Goal: Transaction & Acquisition: Purchase product/service

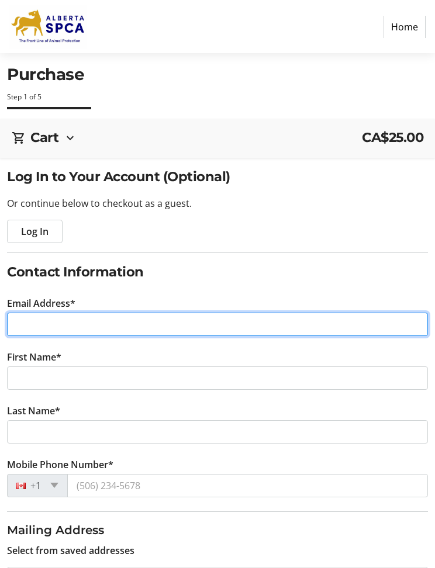
click at [33, 325] on input "Email Address*" at bounding box center [217, 324] width 421 height 23
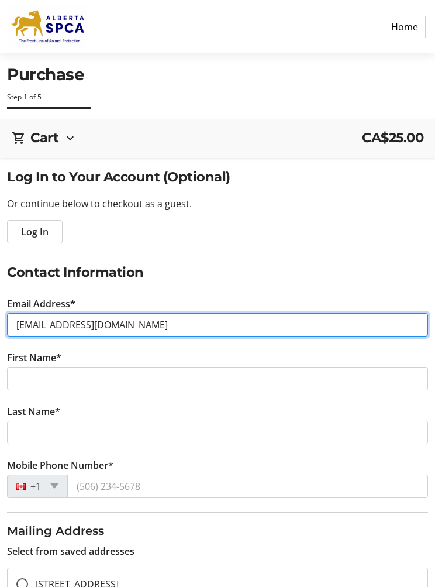
type input "[EMAIL_ADDRESS][DOMAIN_NAME]"
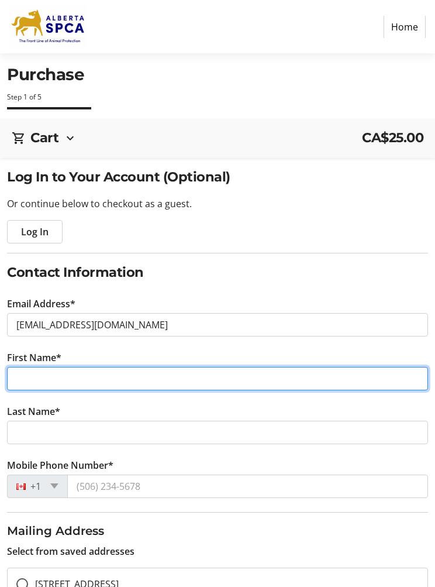
click at [126, 368] on input "First Name*" at bounding box center [217, 378] width 421 height 23
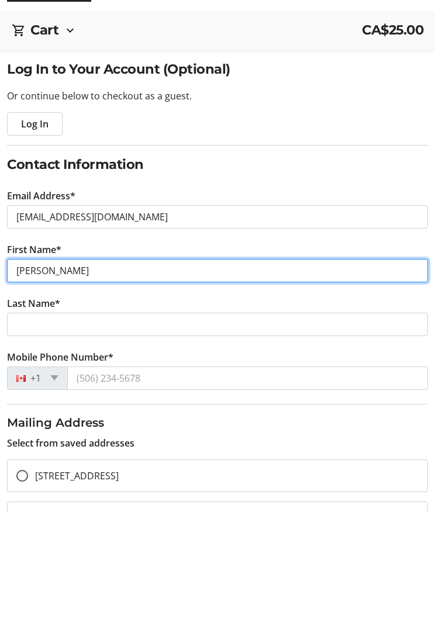
type input "[PERSON_NAME]"
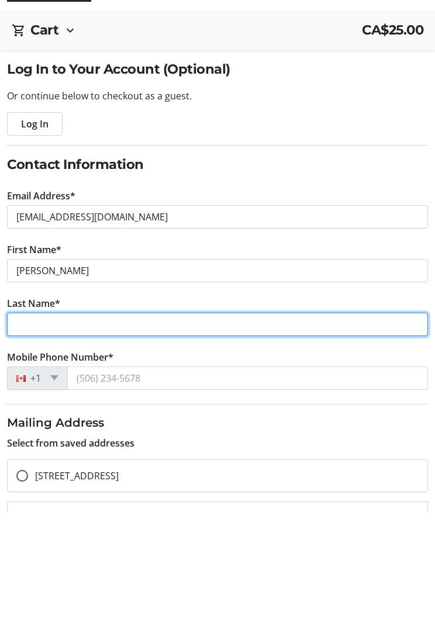
click at [74, 421] on input "Last Name*" at bounding box center [217, 432] width 421 height 23
type input "[PERSON_NAME]"
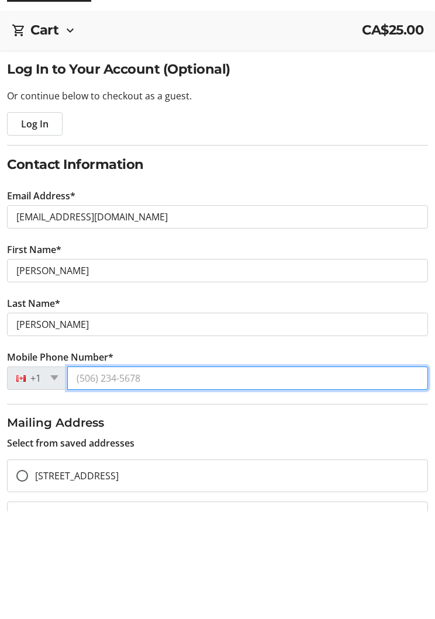
click at [170, 474] on input "Mobile Phone Number*" at bounding box center [247, 485] width 361 height 23
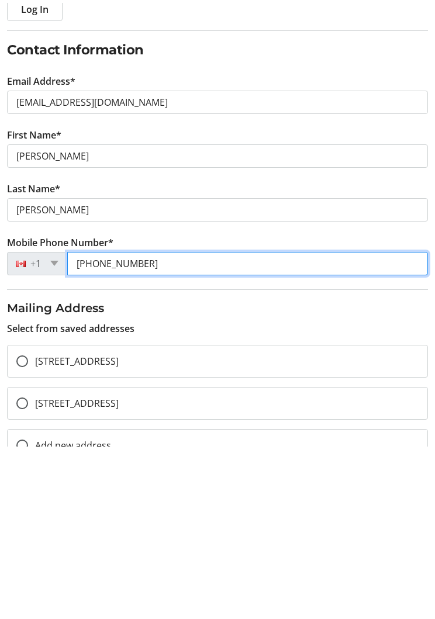
scroll to position [57, 0]
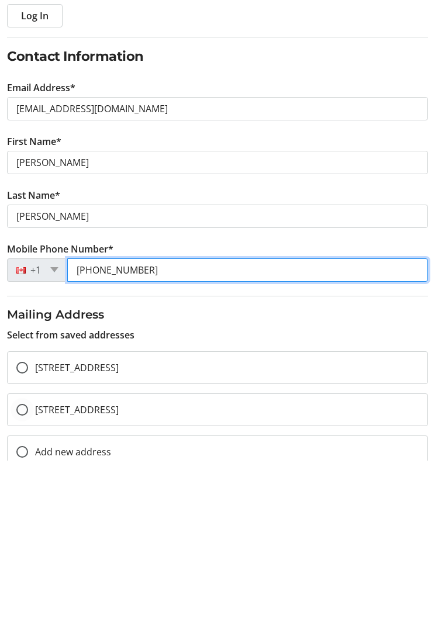
type input "[PHONE_NUMBER]"
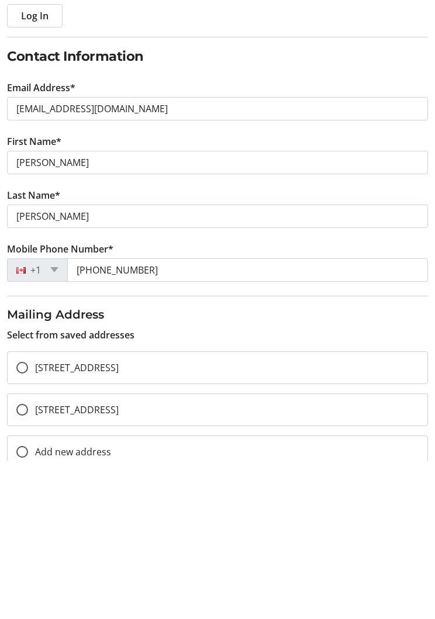
click at [21, 554] on div at bounding box center [22, 568] width 28 height 28
radio input "true"
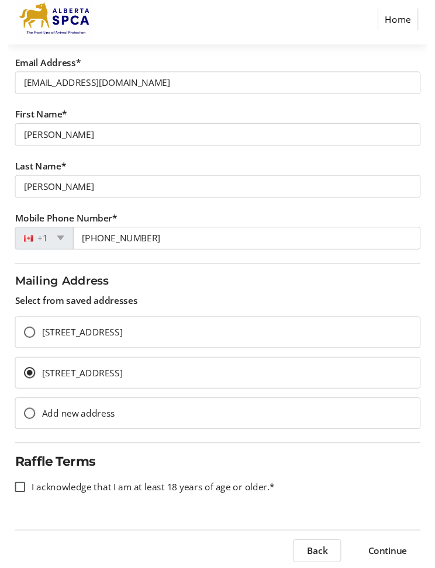
scroll to position [260, 0]
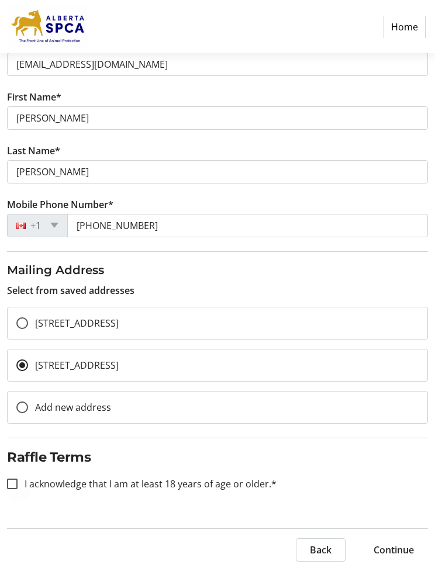
click at [25, 480] on div at bounding box center [12, 484] width 28 height 28
checkbox input "true"
click at [400, 543] on span "Continue" at bounding box center [394, 550] width 40 height 14
click at [392, 547] on span "Continue" at bounding box center [394, 550] width 40 height 14
click at [396, 554] on span "Continue" at bounding box center [394, 550] width 40 height 14
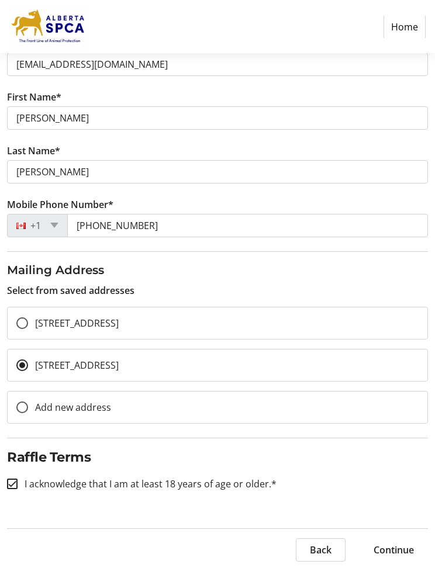
click at [394, 536] on span at bounding box center [394, 550] width 68 height 28
click at [394, 548] on span "Continue" at bounding box center [394, 550] width 40 height 14
click at [324, 550] on span "Back" at bounding box center [321, 550] width 22 height 14
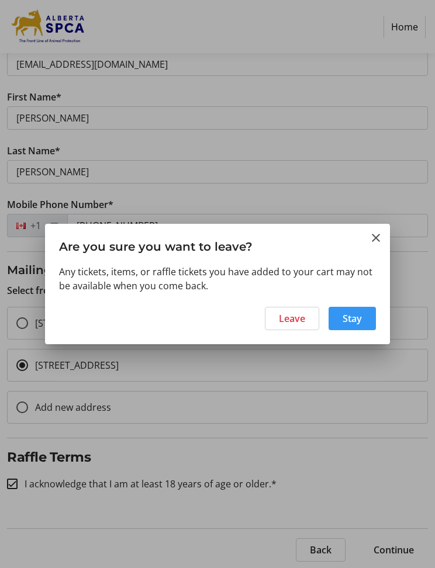
click at [362, 325] on span at bounding box center [352, 319] width 47 height 28
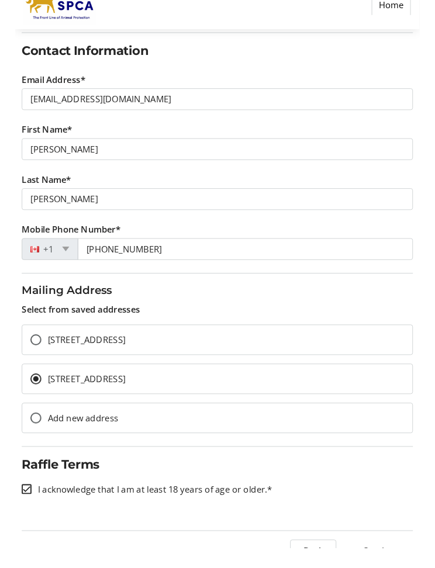
scroll to position [260, 0]
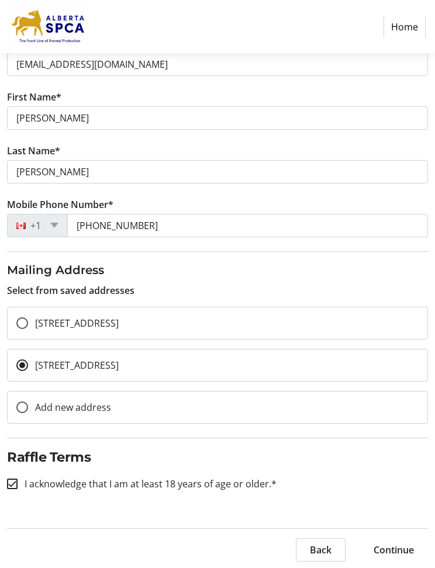
click at [393, 544] on span "Continue" at bounding box center [394, 550] width 40 height 14
click at [394, 549] on span "Continue" at bounding box center [394, 550] width 40 height 14
click at [393, 549] on span "Continue" at bounding box center [394, 550] width 40 height 14
click at [397, 549] on span "Continue" at bounding box center [394, 550] width 40 height 14
click at [392, 550] on span "Continue" at bounding box center [394, 550] width 40 height 14
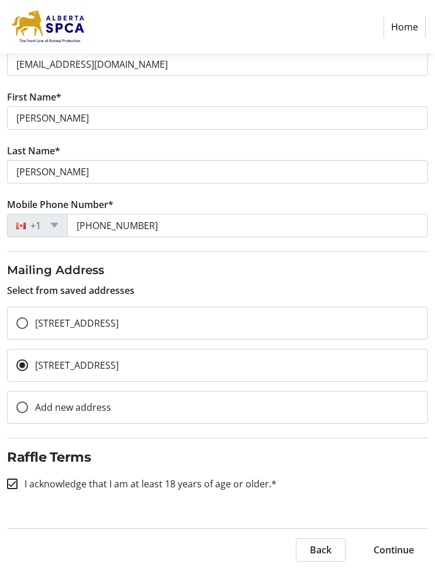
click at [391, 549] on span "Continue" at bounding box center [394, 550] width 40 height 14
click at [395, 548] on span "Continue" at bounding box center [394, 550] width 40 height 14
click at [397, 547] on span "Continue" at bounding box center [394, 550] width 40 height 14
click at [382, 544] on span "Continue" at bounding box center [394, 550] width 40 height 14
click at [387, 550] on span "Continue" at bounding box center [394, 550] width 40 height 14
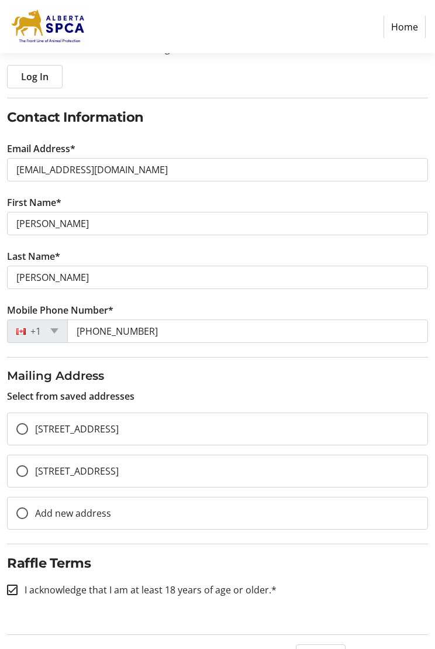
scroll to position [168, 0]
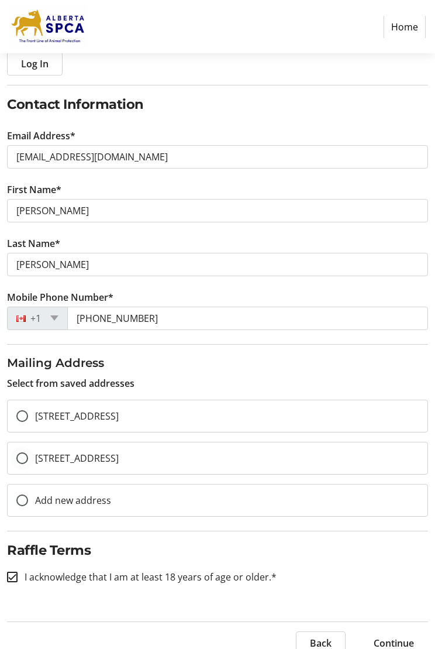
click at [30, 454] on div at bounding box center [22, 458] width 28 height 28
radio input "true"
click at [395, 568] on span "Continue" at bounding box center [394, 643] width 40 height 14
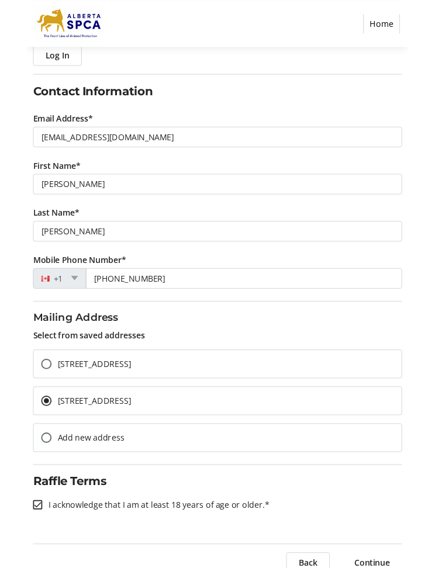
scroll to position [260, 0]
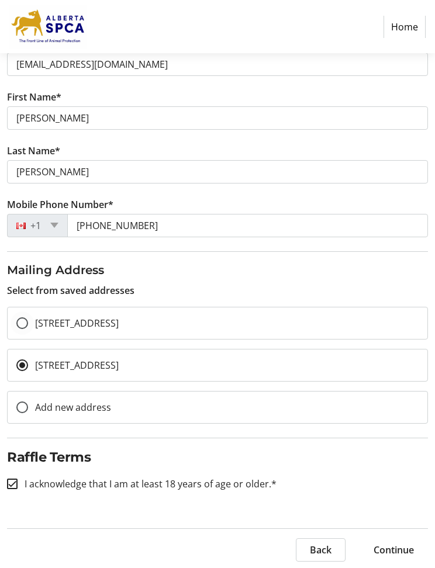
click at [28, 322] on div at bounding box center [22, 323] width 28 height 28
click at [32, 367] on div at bounding box center [22, 365] width 28 height 28
radio input "false"
radio input "true"
click at [398, 551] on span "Continue" at bounding box center [394, 550] width 40 height 14
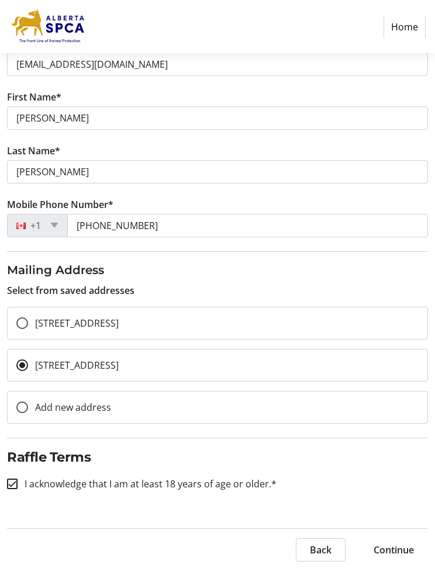
click at [394, 546] on span "Continue" at bounding box center [394, 550] width 40 height 14
click at [406, 545] on span "Continue" at bounding box center [394, 550] width 40 height 14
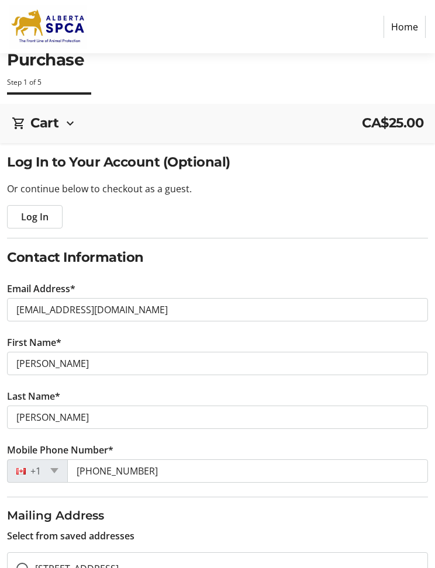
scroll to position [0, 0]
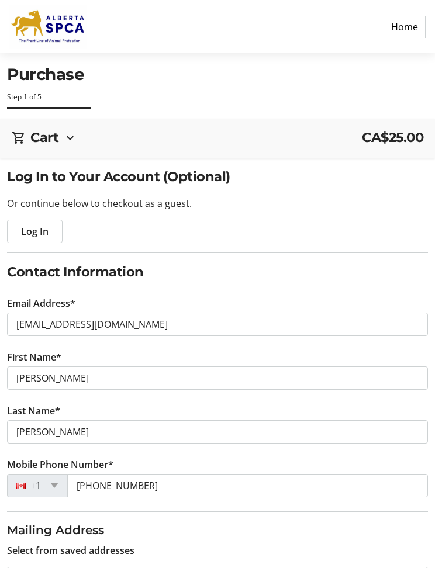
click at [39, 229] on span "Log In" at bounding box center [34, 232] width 27 height 14
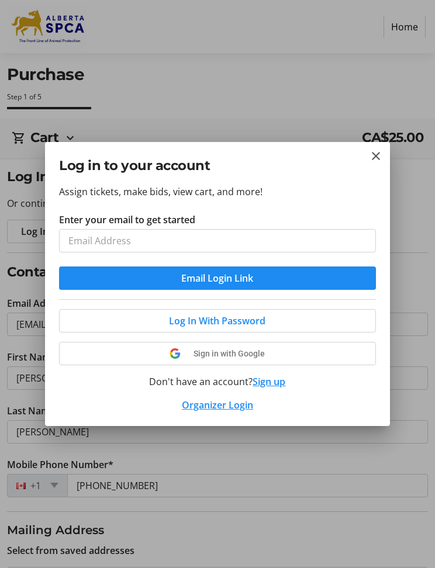
click at [381, 151] on mat-icon "Close" at bounding box center [376, 156] width 14 height 14
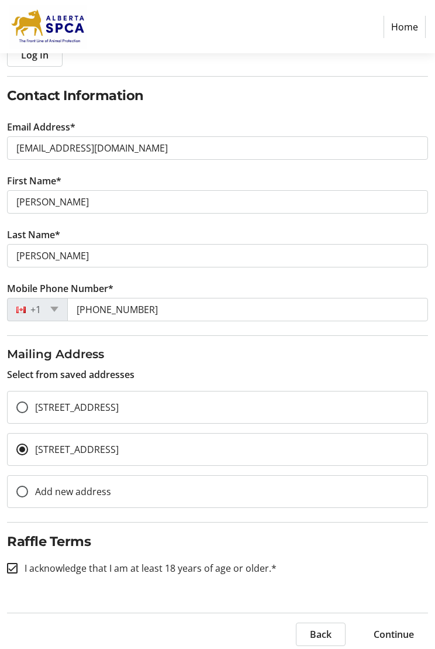
scroll to position [180, 0]
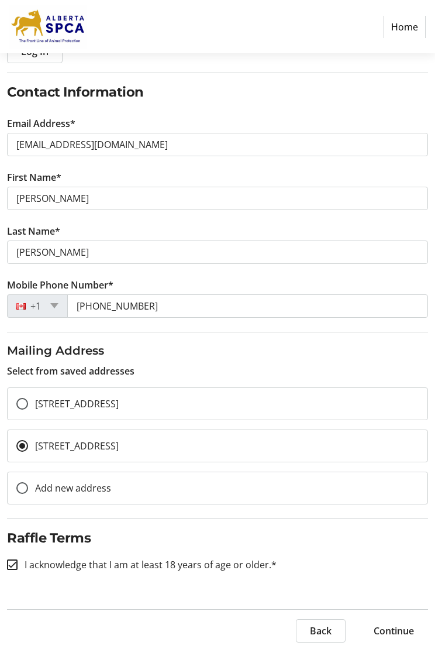
click at [60, 305] on div "+1" at bounding box center [37, 305] width 61 height 23
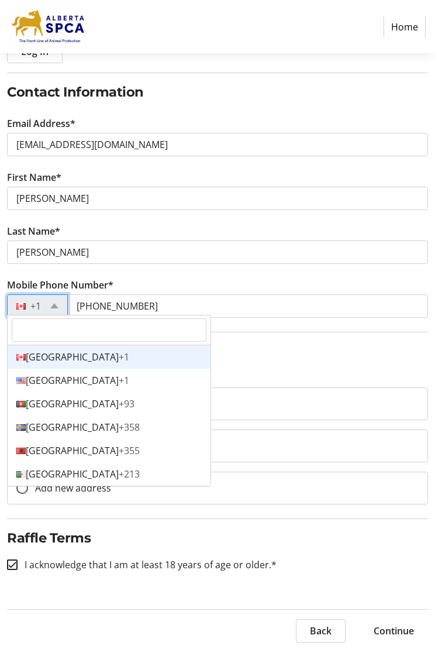
click at [105, 357] on div "Canada +1" at bounding box center [109, 356] width 203 height 23
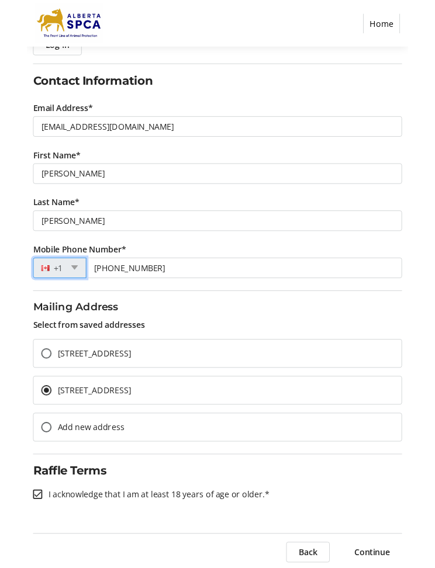
scroll to position [260, 0]
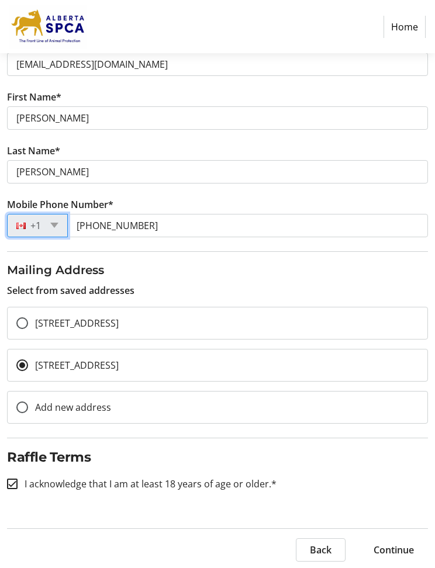
click at [387, 548] on span "Continue" at bounding box center [394, 550] width 40 height 14
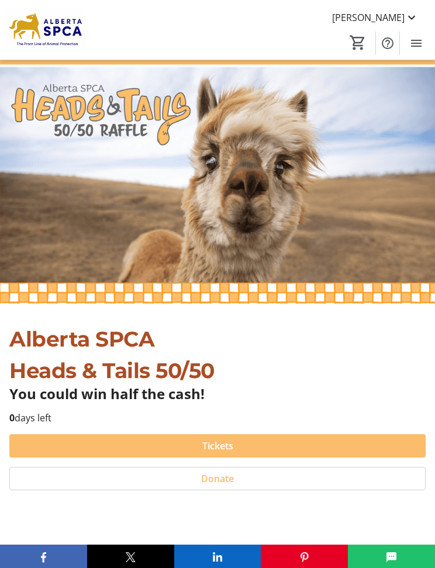
click at [250, 447] on span at bounding box center [217, 446] width 416 height 28
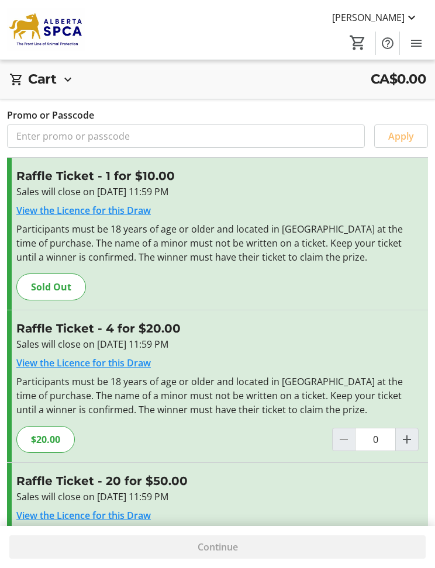
click at [53, 443] on div "$20.00" at bounding box center [45, 439] width 58 height 27
click at [411, 449] on span "Increment by one" at bounding box center [407, 440] width 22 height 22
click at [417, 437] on span "Increment by one" at bounding box center [407, 440] width 22 height 22
type input "2"
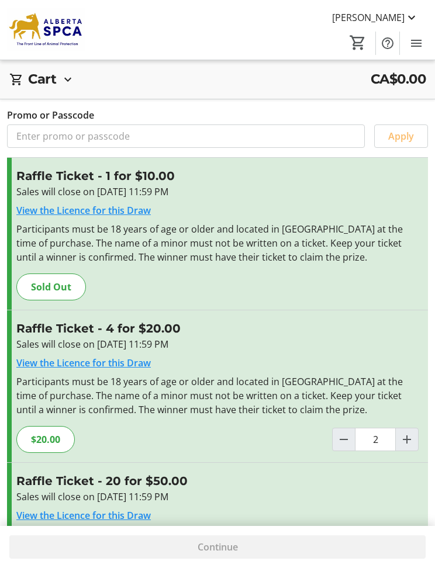
click at [347, 442] on mat-icon "Decrement by one" at bounding box center [344, 440] width 14 height 14
type input "1"
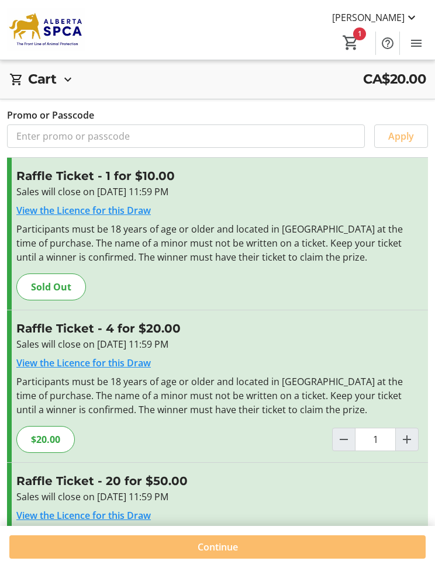
click at [247, 543] on span at bounding box center [217, 547] width 416 height 28
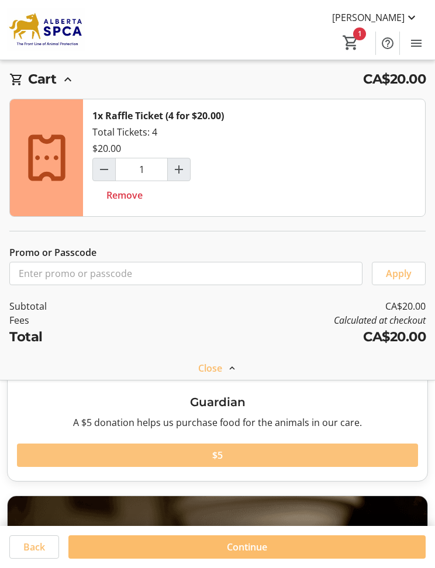
click at [232, 450] on span at bounding box center [217, 456] width 401 height 28
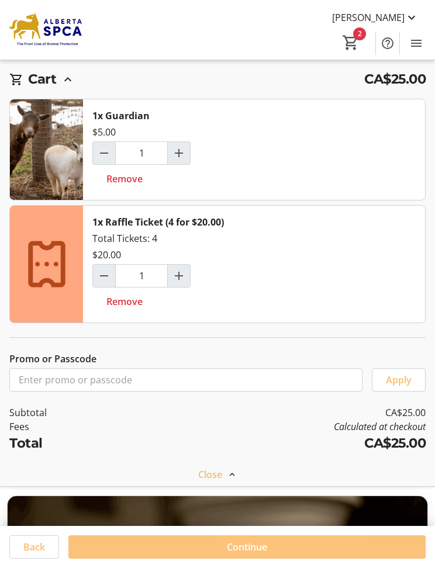
click at [280, 546] on span at bounding box center [246, 547] width 357 height 28
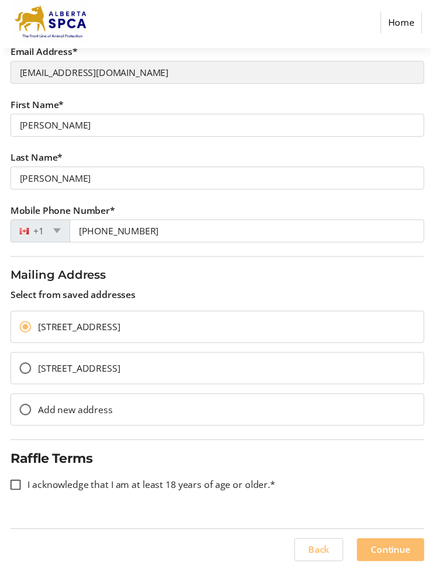
scroll to position [180, 0]
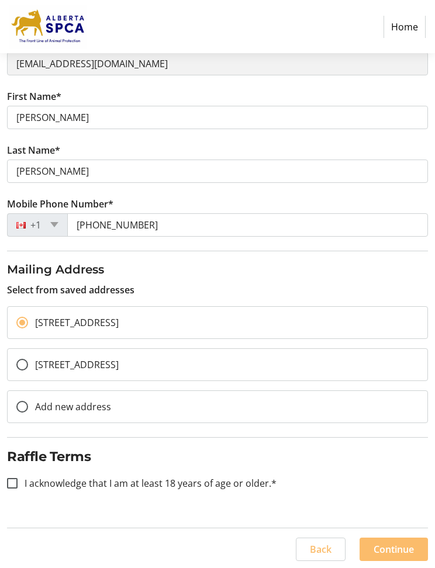
click at [391, 547] on span "Continue" at bounding box center [394, 550] width 40 height 14
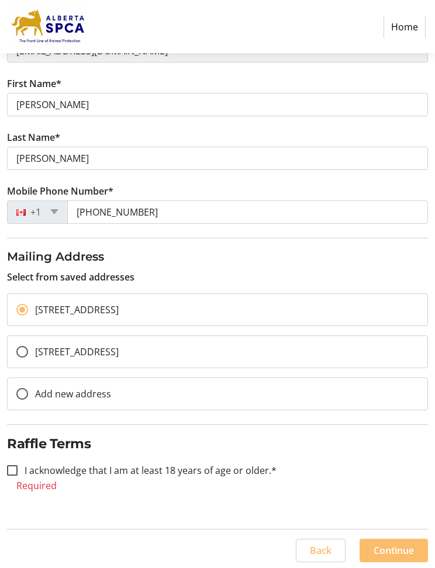
scroll to position [194, 0]
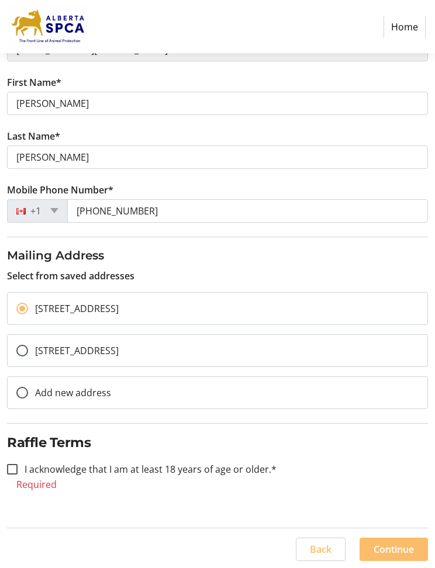
click at [10, 473] on div at bounding box center [12, 470] width 28 height 28
checkbox input "true"
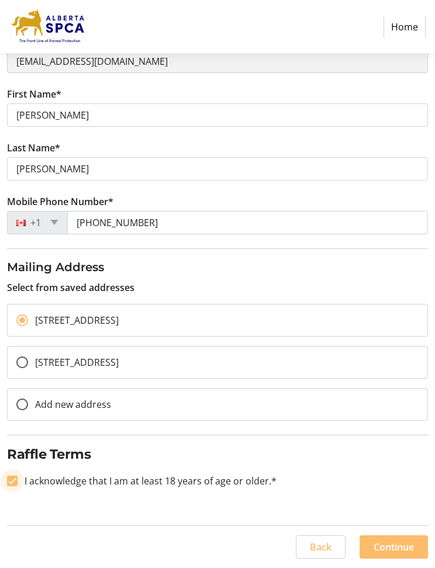
scroll to position [180, 0]
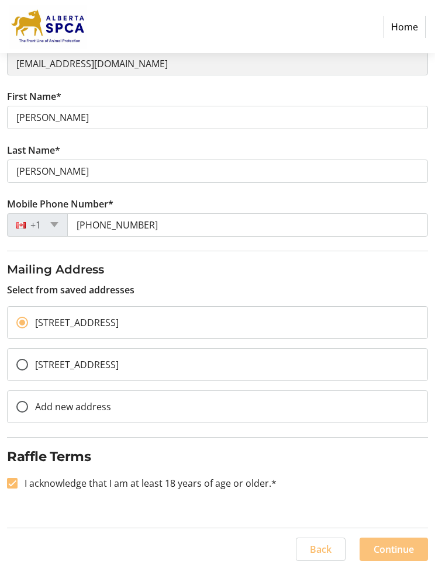
click at [396, 545] on span "Continue" at bounding box center [394, 550] width 40 height 14
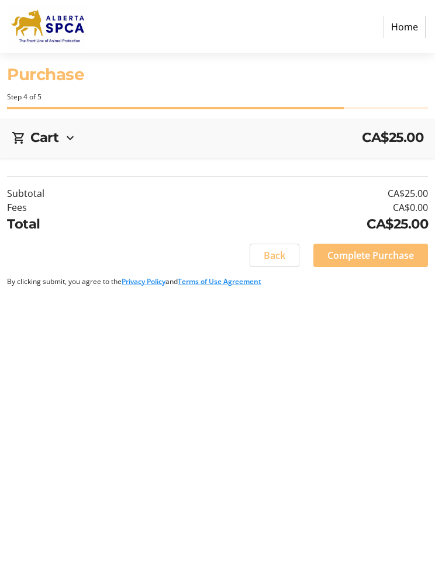
scroll to position [0, 0]
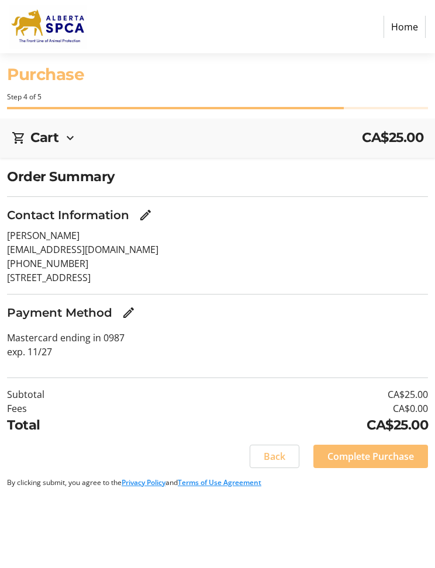
click at [151, 211] on mat-icon "Edit Contact Information" at bounding box center [146, 215] width 14 height 14
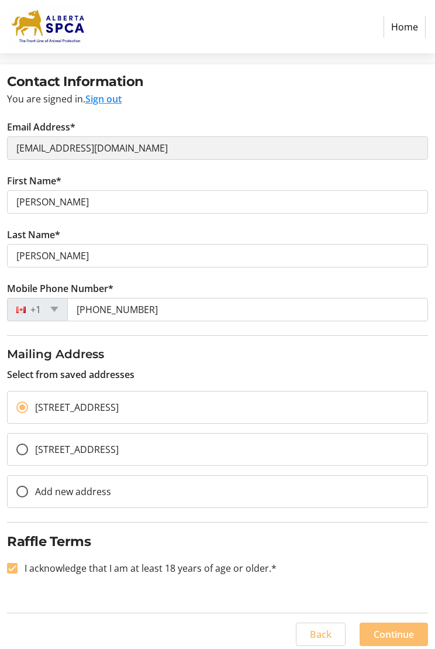
scroll to position [99, 0]
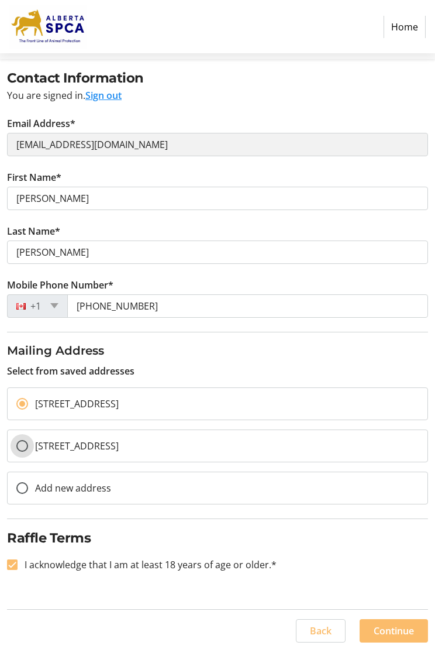
click at [22, 444] on input "[STREET_ADDRESS]" at bounding box center [22, 446] width 12 height 12
radio input "true"
click at [396, 568] on span "Continue" at bounding box center [394, 630] width 40 height 14
click at [385, 568] on span "Continue" at bounding box center [394, 630] width 40 height 14
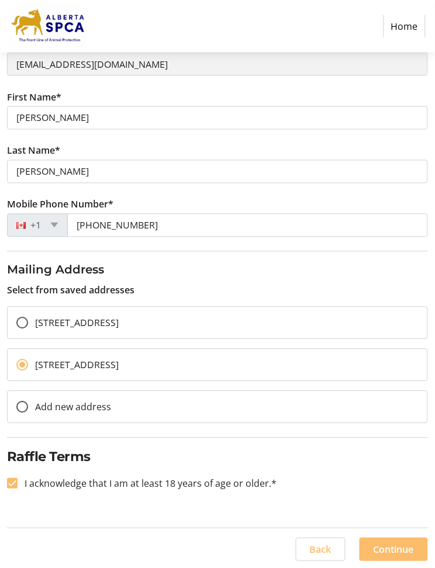
scroll to position [180, 0]
click at [395, 546] on span "Continue" at bounding box center [394, 550] width 40 height 14
click at [389, 545] on span "Continue" at bounding box center [394, 550] width 40 height 14
click at [29, 326] on div at bounding box center [22, 323] width 28 height 28
radio input "true"
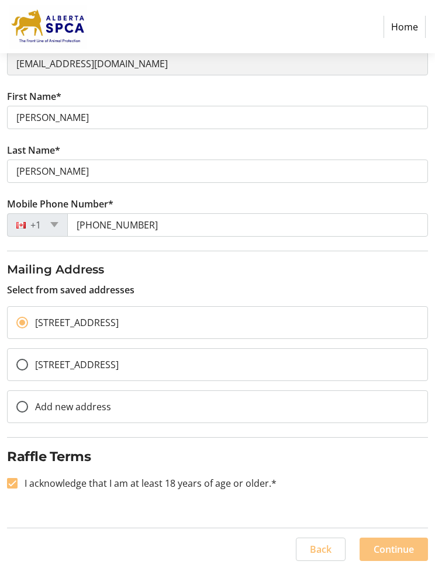
click at [399, 548] on span "Continue" at bounding box center [394, 550] width 40 height 14
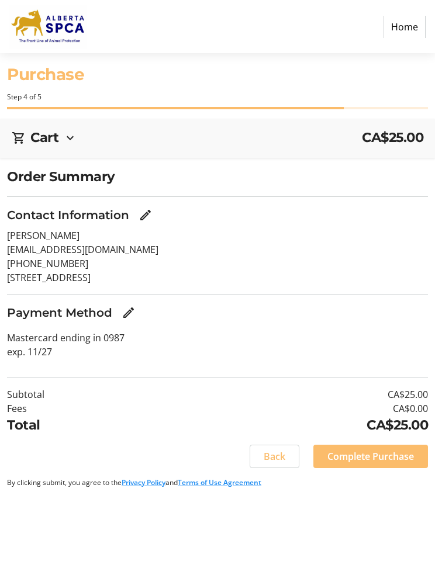
click at [363, 453] on span "Complete Purchase" at bounding box center [371, 457] width 87 height 14
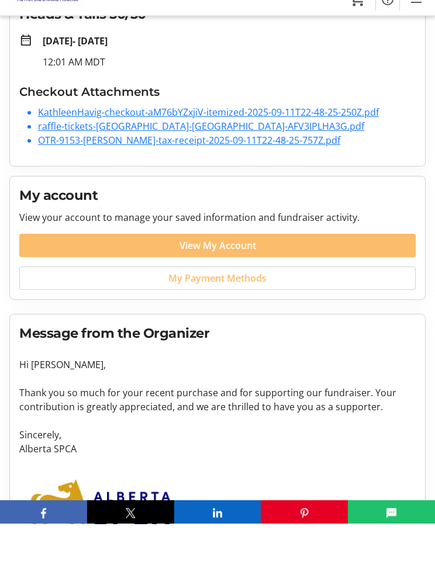
scroll to position [228, 0]
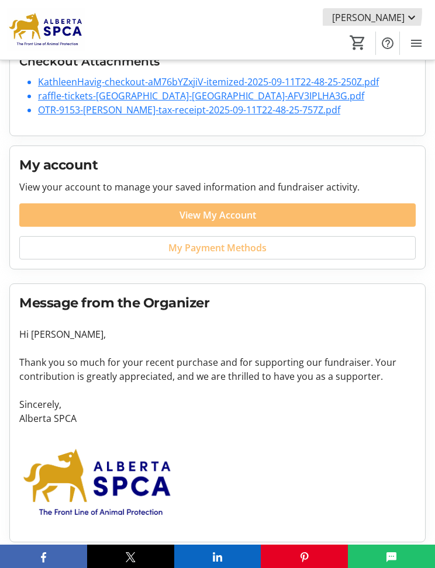
click at [365, 12] on span "[PERSON_NAME]" at bounding box center [368, 18] width 73 height 14
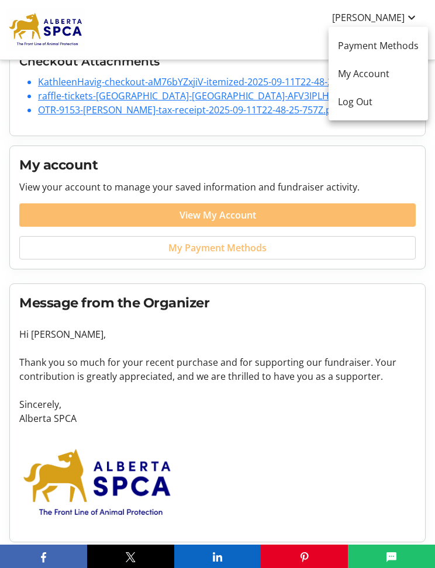
click at [375, 109] on button "Log Out" at bounding box center [378, 102] width 99 height 28
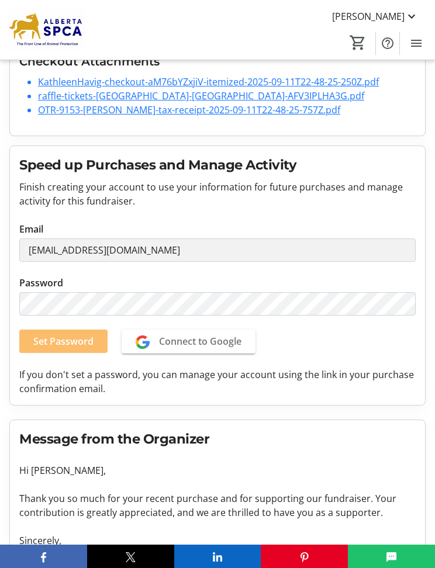
scroll to position [195, 0]
